Goal: Task Accomplishment & Management: Manage account settings

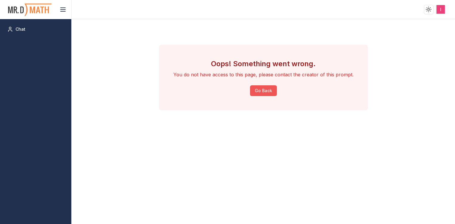
click at [265, 88] on button "Go Back" at bounding box center [263, 90] width 27 height 11
click at [442, 7] on html "Toggle theme Toggle user menu Chat Oops! Something went wrong. You do not have …" at bounding box center [227, 112] width 455 height 224
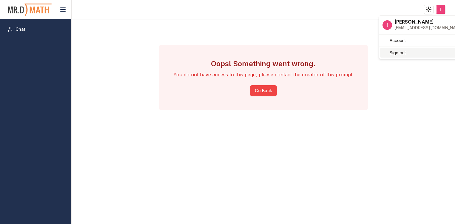
click at [416, 51] on div "Sign out" at bounding box center [423, 53] width 86 height 10
